Goal: Task Accomplishment & Management: Use online tool/utility

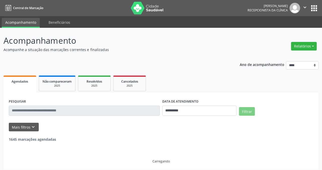
click at [306, 48] on button "Relatórios" at bounding box center [304, 46] width 26 height 9
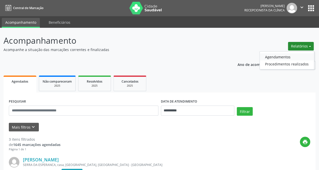
click at [277, 57] on link "Agendamentos" at bounding box center [286, 56] width 54 height 7
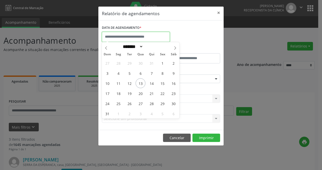
click at [143, 35] on input "text" at bounding box center [136, 37] width 68 height 10
click at [141, 83] on span "13" at bounding box center [141, 83] width 10 height 10
type input "**********"
click at [141, 84] on span "13" at bounding box center [141, 83] width 10 height 10
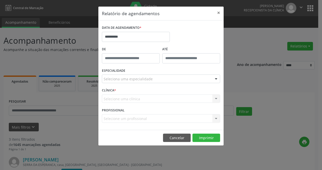
click at [217, 78] on div at bounding box center [217, 79] width 8 height 9
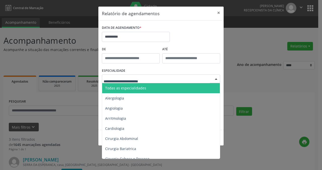
click at [129, 88] on span "Todas as especialidades" at bounding box center [125, 87] width 41 height 5
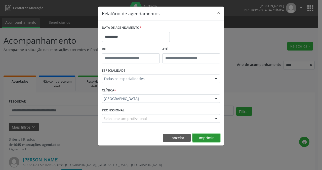
click at [210, 137] on button "Imprimir" at bounding box center [207, 137] width 28 height 9
